Goal: Task Accomplishment & Management: Manage account settings

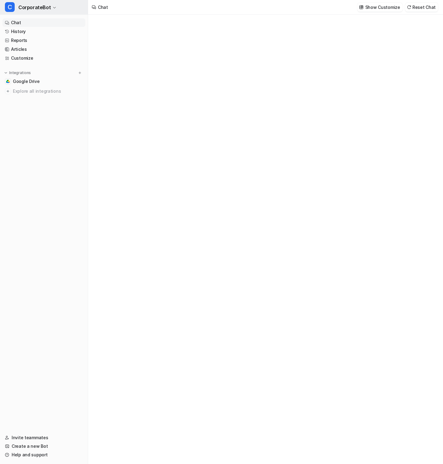
type textarea "**********"
click at [52, 5] on button "C CorporateBot" at bounding box center [44, 7] width 88 height 15
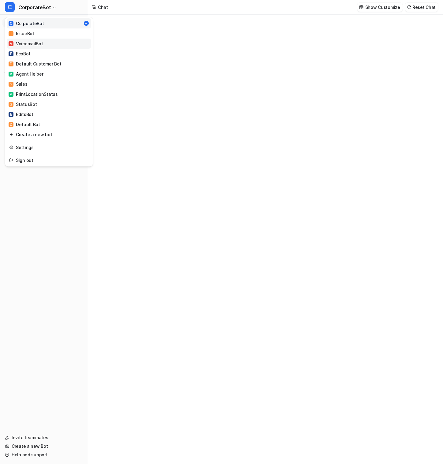
click at [48, 42] on link "V VoicemailBot" at bounding box center [49, 44] width 84 height 10
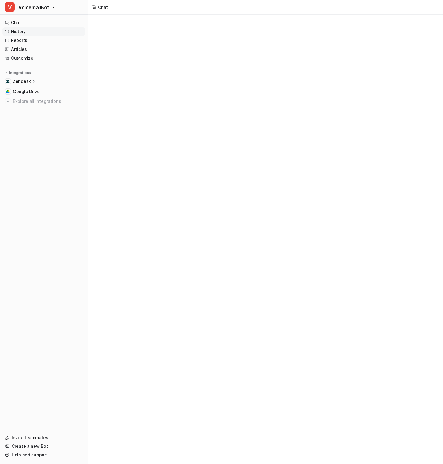
click at [56, 31] on link "History" at bounding box center [43, 31] width 83 height 9
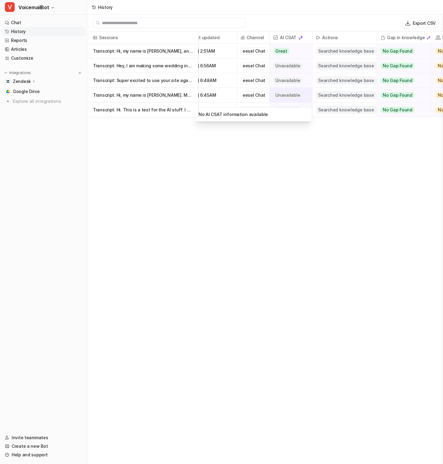
scroll to position [0, 13]
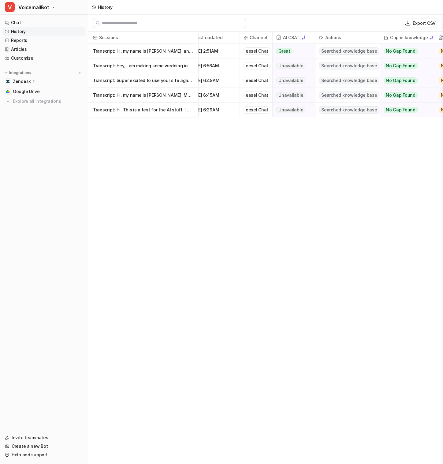
click at [169, 67] on p "Transcript: Hey, I am making some wedding invites and I've been kind of looking" at bounding box center [143, 65] width 100 height 15
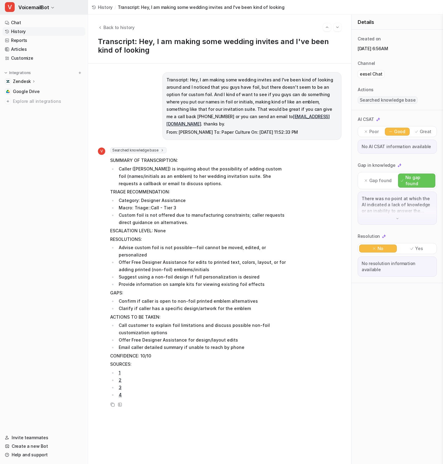
click at [51, 7] on icon "button" at bounding box center [53, 8] width 4 height 4
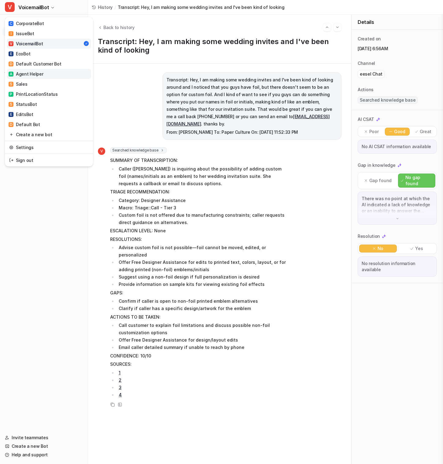
click at [64, 77] on link "A Agent Helper" at bounding box center [49, 74] width 84 height 10
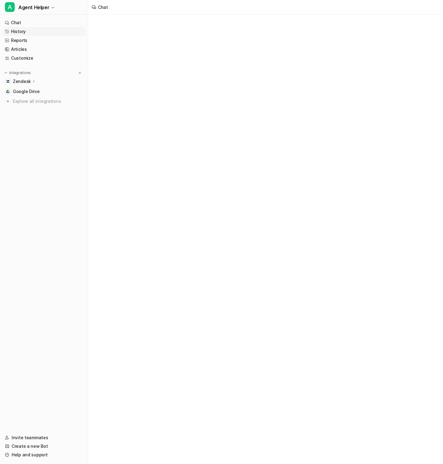
click at [48, 30] on link "History" at bounding box center [43, 31] width 83 height 9
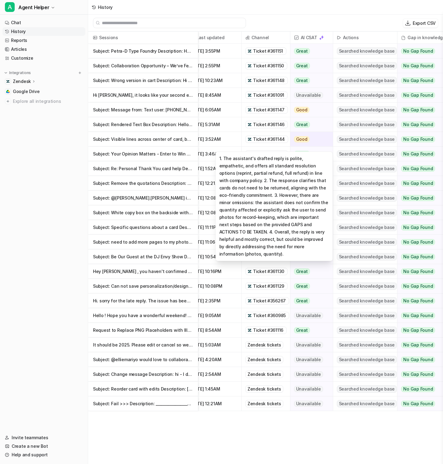
scroll to position [0, 23]
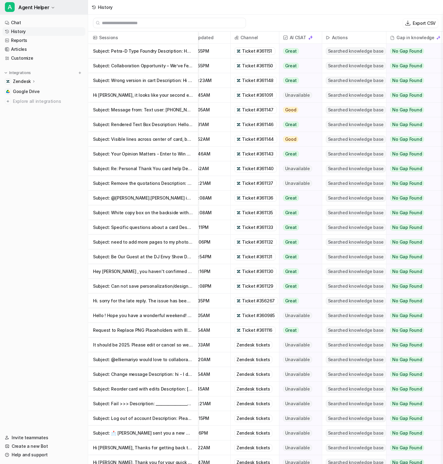
click at [44, 9] on span "Agent Helper" at bounding box center [33, 7] width 31 height 9
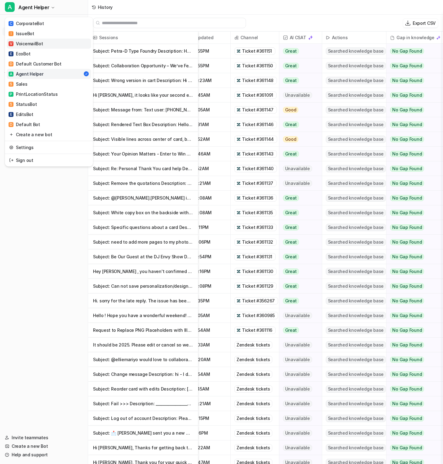
click at [53, 39] on link "V VoicemailBot" at bounding box center [49, 44] width 84 height 10
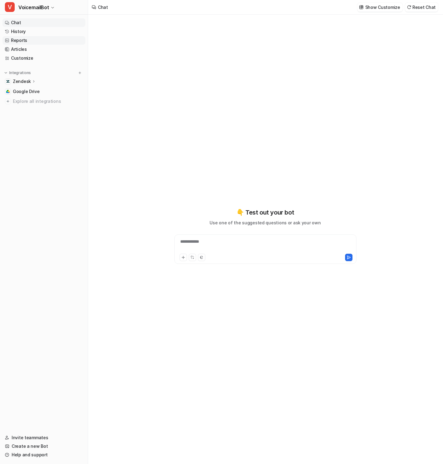
type textarea "**********"
click at [36, 58] on link "Customize" at bounding box center [43, 58] width 83 height 9
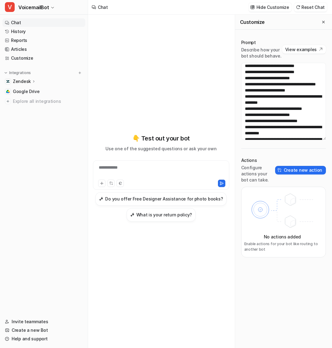
scroll to position [198, 0]
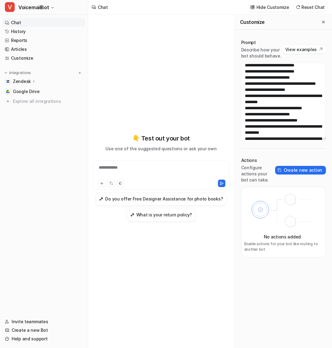
click at [28, 82] on p "Zendesk" at bounding box center [22, 81] width 18 height 6
click at [34, 101] on p "Sources" at bounding box center [26, 99] width 17 height 6
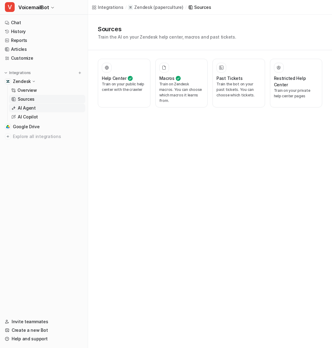
click at [38, 107] on link "AI Agent" at bounding box center [47, 108] width 76 height 9
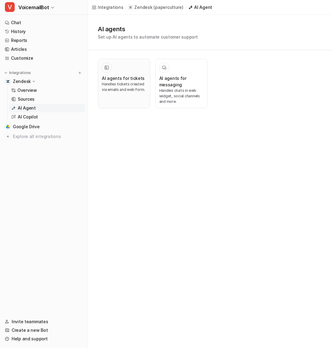
click at [123, 80] on h3 "AI agents for tickets" at bounding box center [123, 78] width 43 height 6
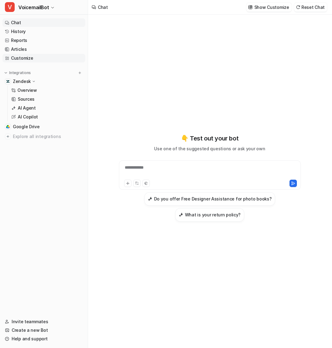
click at [32, 57] on link "Customize" at bounding box center [43, 58] width 83 height 9
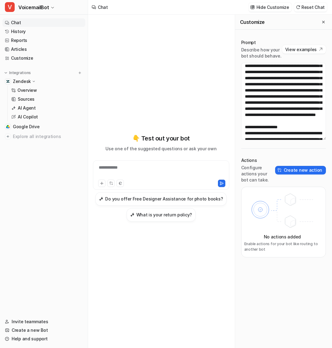
scroll to position [20, 0]
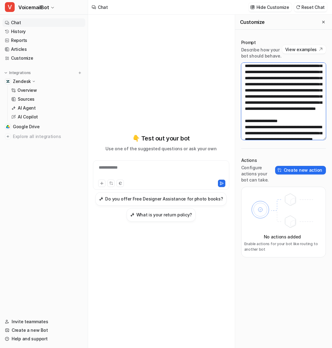
click at [262, 77] on textarea at bounding box center [283, 101] width 85 height 77
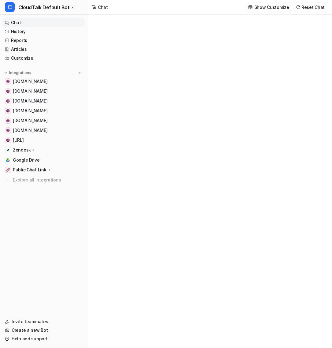
type textarea "**********"
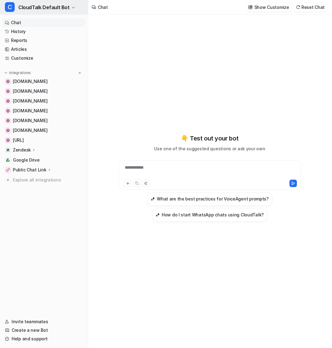
click at [67, 9] on button "C CloudTalk Default Bot" at bounding box center [44, 7] width 88 height 15
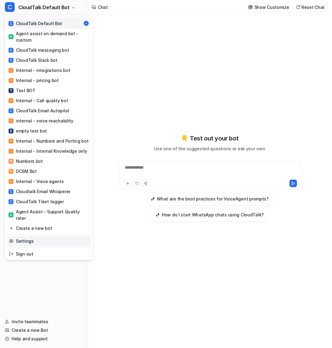
click at [42, 236] on link "Settings" at bounding box center [49, 241] width 84 height 10
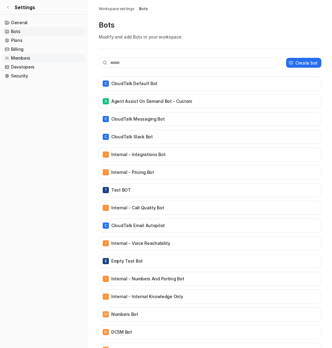
click at [34, 59] on link "Members" at bounding box center [43, 58] width 83 height 9
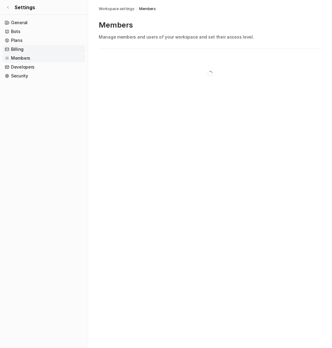
click at [33, 51] on link "Billing" at bounding box center [43, 49] width 83 height 9
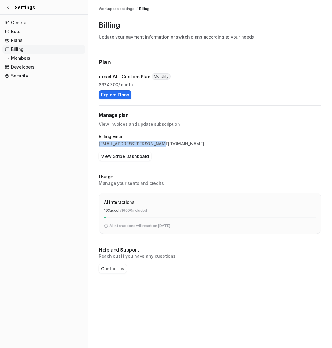
drag, startPoint x: 153, startPoint y: 143, endPoint x: 97, endPoint y: 145, distance: 56.9
click at [97, 145] on div "Workspace settings / Billing Billing Update your payment information or switch …" at bounding box center [210, 142] width 232 height 285
click at [173, 203] on div "AI interactions" at bounding box center [210, 202] width 212 height 9
